Goal: Task Accomplishment & Management: Manage account settings

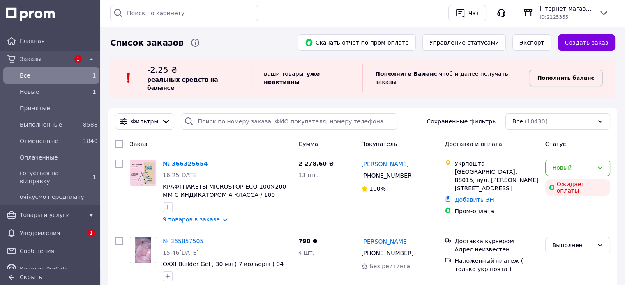
click at [558, 76] on b "Пополнить баланс" at bounding box center [565, 78] width 57 height 6
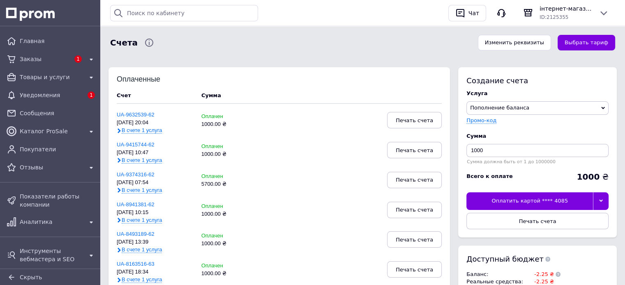
click at [529, 199] on div "Оплатить картой **** 4085" at bounding box center [529, 201] width 126 height 17
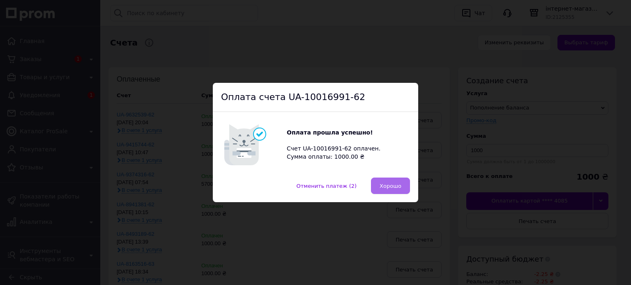
click at [379, 189] on button "Хорошо" at bounding box center [390, 186] width 39 height 16
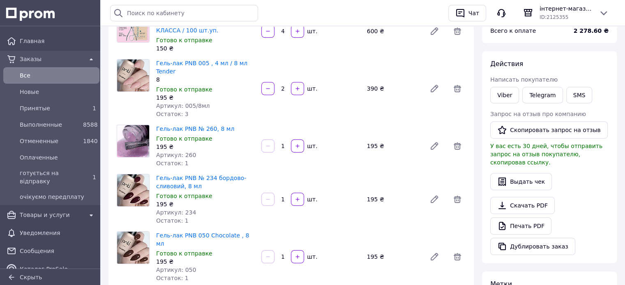
scroll to position [67, 0]
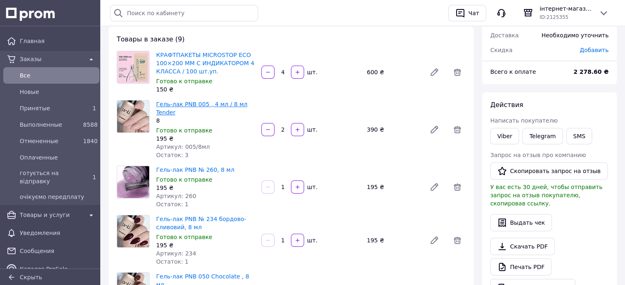
click at [192, 103] on link "Гель-лак PNB 005 , 4 мл / 8 мл Tender" at bounding box center [201, 108] width 91 height 15
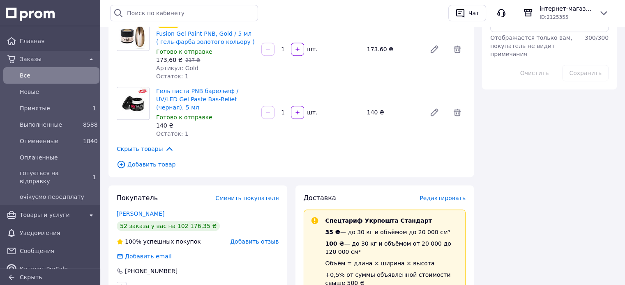
scroll to position [437, 0]
